Goal: Check status

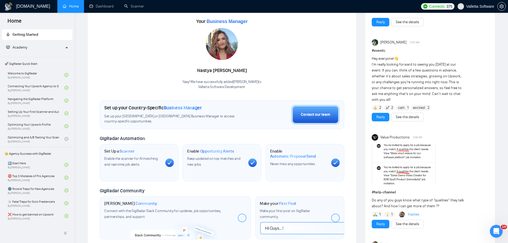
scroll to position [80, 0]
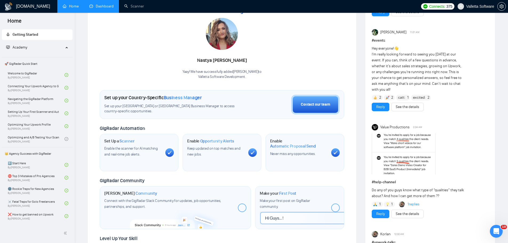
click at [101, 9] on link "Dashboard" at bounding box center [101, 6] width 24 height 5
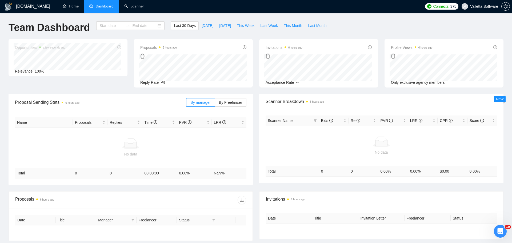
type input "[DATE]"
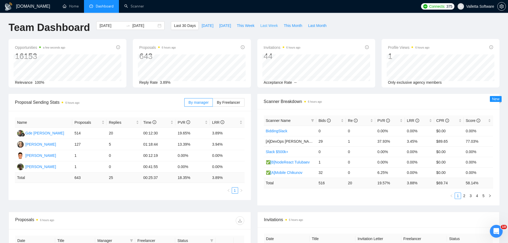
click at [268, 27] on span "Last Week" at bounding box center [269, 26] width 18 height 6
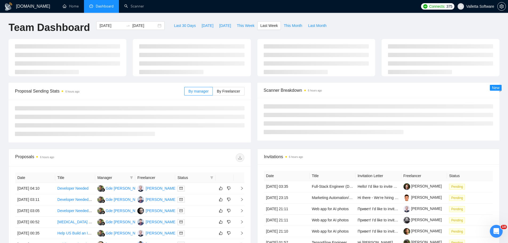
type input "[DATE]"
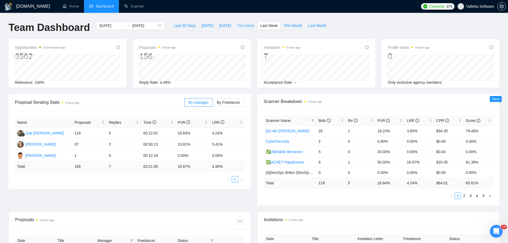
click at [242, 22] on button "This Week" at bounding box center [245, 25] width 23 height 9
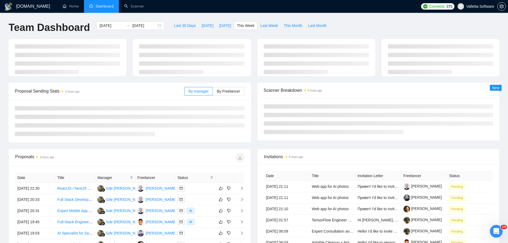
type input "[DATE]"
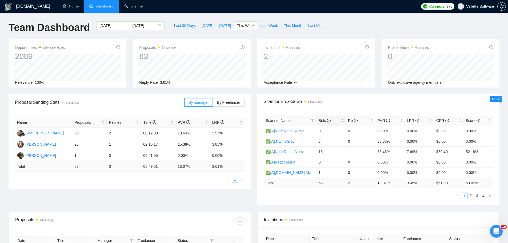
click at [327, 120] on icon "info-circle" at bounding box center [329, 121] width 4 height 4
click at [472, 194] on link "2" at bounding box center [471, 196] width 6 height 6
click at [477, 194] on link "3" at bounding box center [477, 196] width 6 height 6
click at [464, 196] on link "1" at bounding box center [464, 196] width 6 height 6
